Goal: Transaction & Acquisition: Download file/media

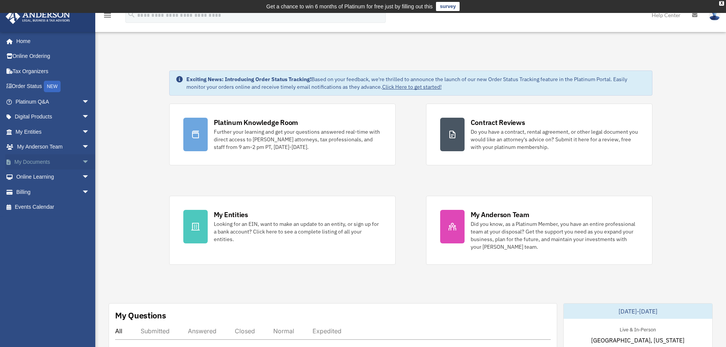
click at [82, 159] on span "arrow_drop_down" at bounding box center [89, 162] width 15 height 16
click at [34, 178] on link "Box" at bounding box center [56, 177] width 90 height 15
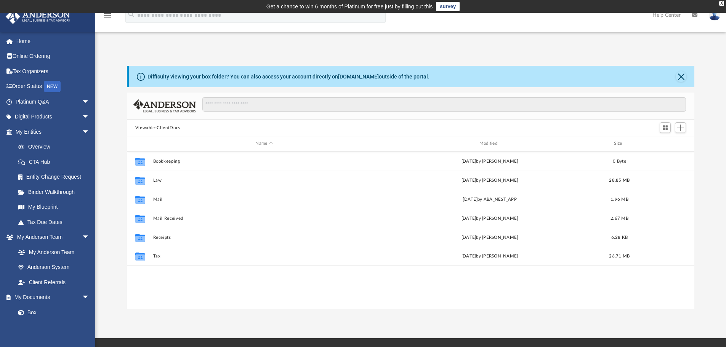
scroll to position [168, 562]
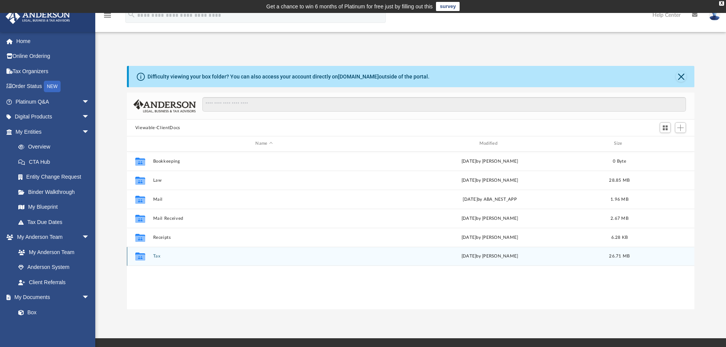
click at [160, 258] on button "Tax" at bounding box center [264, 256] width 222 height 5
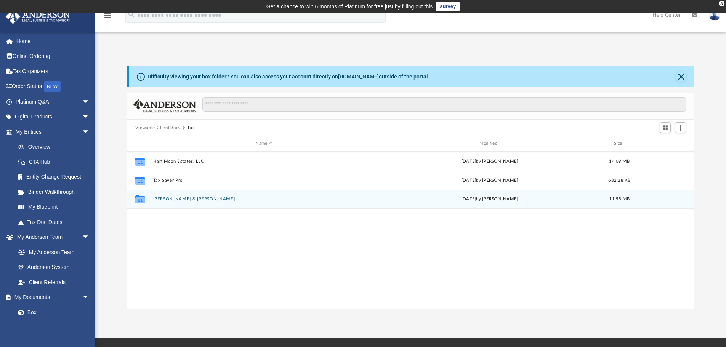
click at [172, 202] on div "Collaborated Folder Vallin, Carlos & Evelyn Tue Aug 19 2025 by Alex Price 11.95…" at bounding box center [411, 199] width 568 height 19
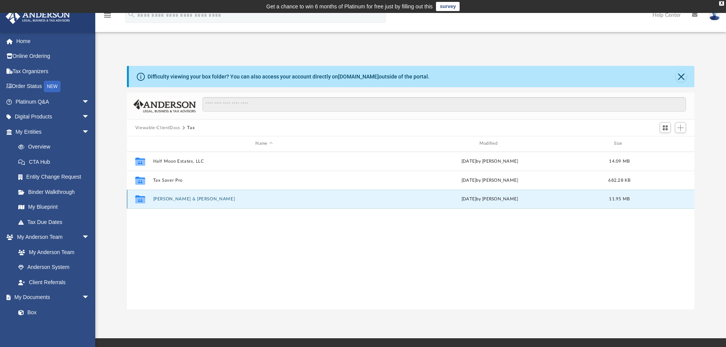
click at [172, 199] on button "Vallin, Carlos & Evelyn" at bounding box center [264, 199] width 222 height 5
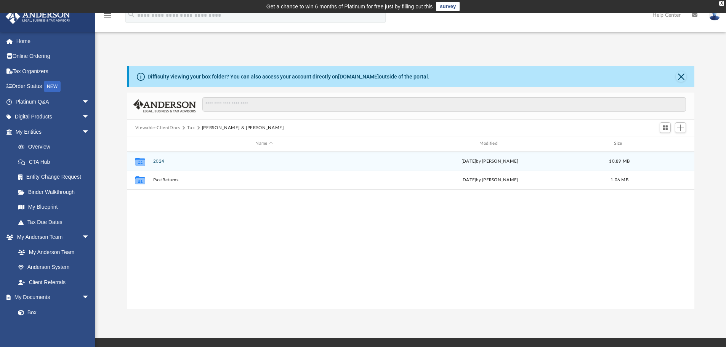
click at [160, 160] on button "2024" at bounding box center [264, 161] width 222 height 5
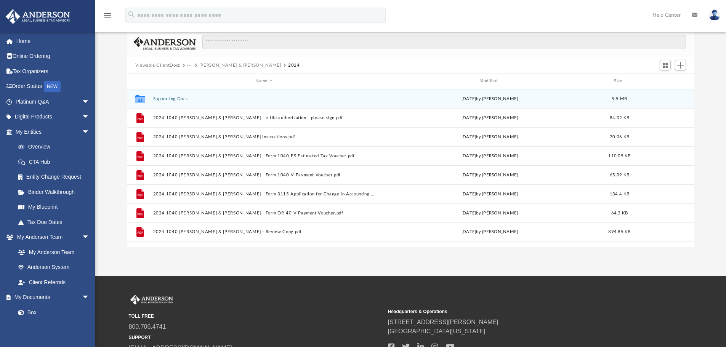
scroll to position [76, 0]
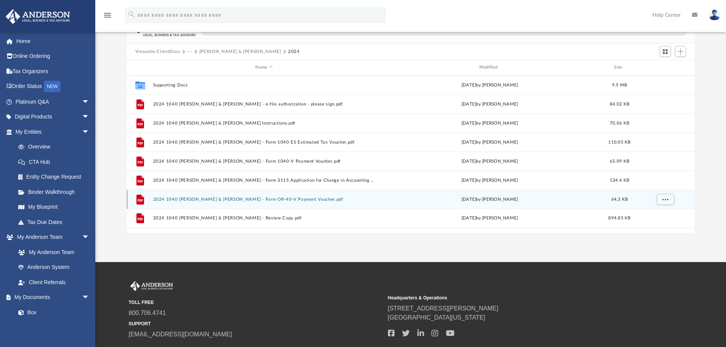
click at [284, 200] on button "2024 1040 Vallin, Carlos & Evelyn - Form OR-40-V Payment Voucher.pdf" at bounding box center [264, 199] width 222 height 5
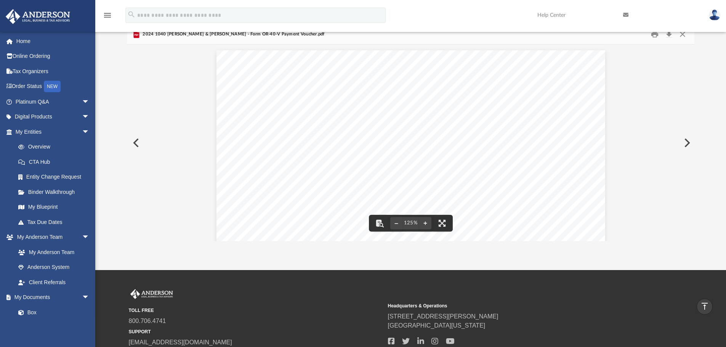
scroll to position [0, 0]
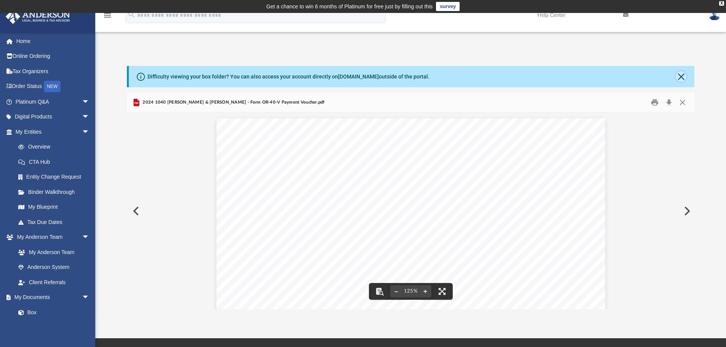
click at [682, 77] on button "Close" at bounding box center [681, 76] width 11 height 11
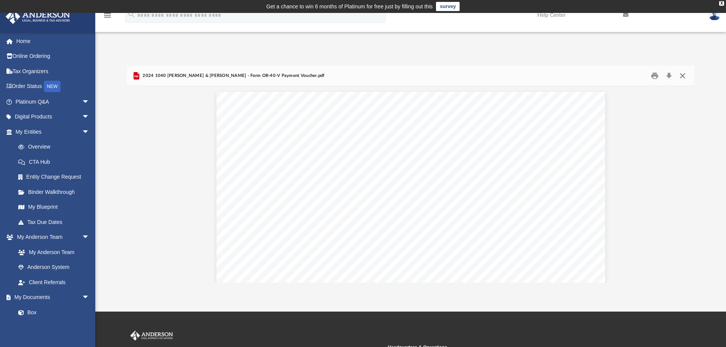
click at [684, 76] on button "Close" at bounding box center [683, 76] width 14 height 12
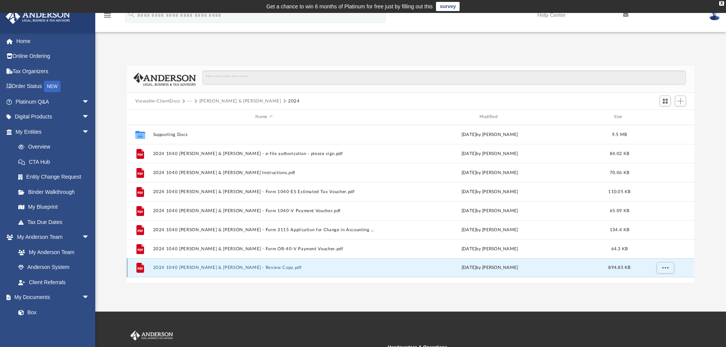
click at [242, 266] on button "2024 1040 Vallin, Carlos & Evelyn - Review Copy.pdf" at bounding box center [264, 267] width 222 height 5
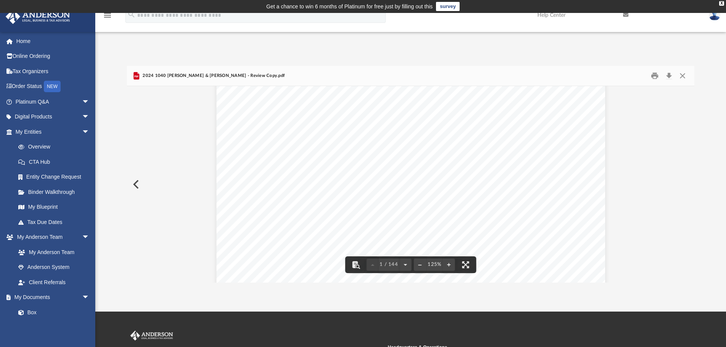
scroll to position [305, 0]
click at [670, 70] on button "Download" at bounding box center [669, 76] width 14 height 12
